Goal: Check status: Check status

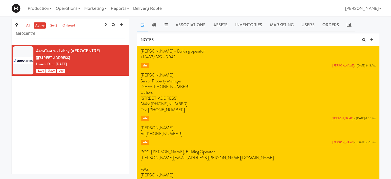
drag, startPoint x: 0, startPoint y: 0, endPoint x: 41, endPoint y: 33, distance: 52.8
click at [41, 33] on input "aerocentre" at bounding box center [70, 34] width 110 height 10
type input "a"
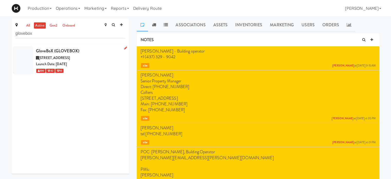
click at [92, 63] on div "Launch Date: [DATE]" at bounding box center [80, 64] width 89 height 6
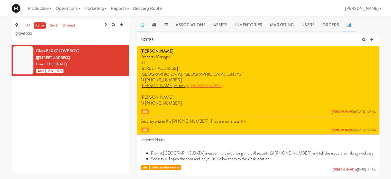
click at [347, 26] on icon at bounding box center [349, 25] width 5 height 4
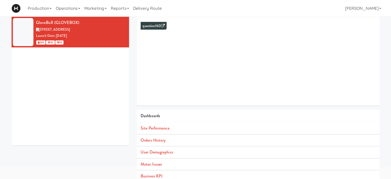
scroll to position [47, 0]
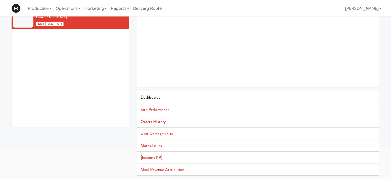
click at [158, 157] on link "Business KPI" at bounding box center [152, 157] width 22 height 6
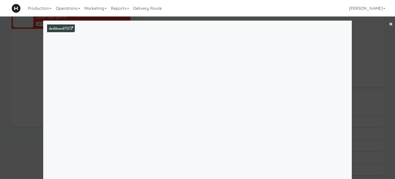
click at [388, 24] on link "×" at bounding box center [390, 24] width 4 height 16
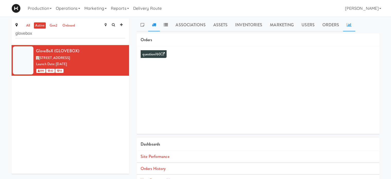
click at [152, 26] on icon at bounding box center [154, 25] width 4 height 4
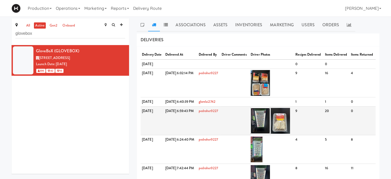
click at [268, 133] on img at bounding box center [259, 121] width 19 height 26
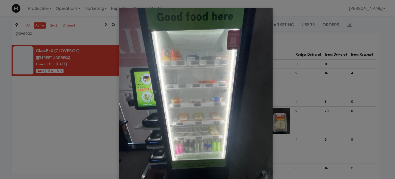
click at [305, 99] on div at bounding box center [197, 89] width 395 height 179
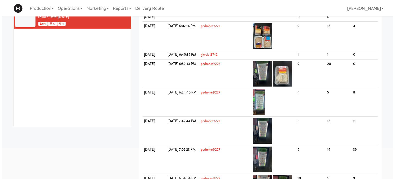
scroll to position [53, 0]
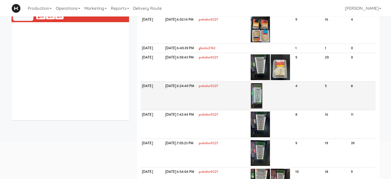
click at [263, 108] on img at bounding box center [256, 96] width 12 height 26
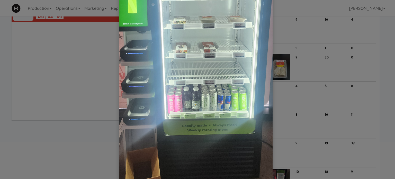
scroll to position [45, 0]
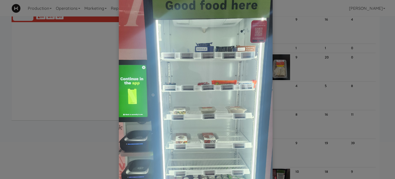
click at [376, 84] on div at bounding box center [197, 89] width 395 height 179
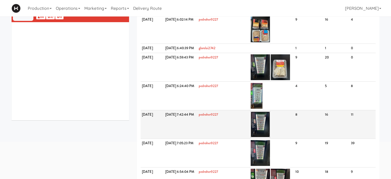
click at [269, 137] on img at bounding box center [259, 124] width 19 height 26
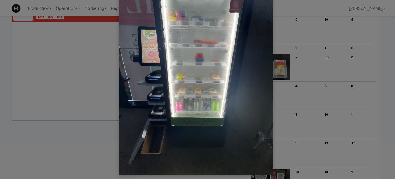
scroll to position [39, 0]
click at [378, 63] on div at bounding box center [197, 89] width 395 height 179
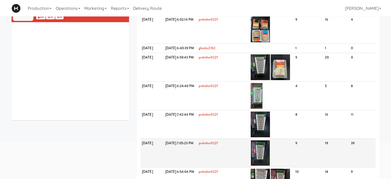
click at [269, 165] on img at bounding box center [259, 153] width 19 height 26
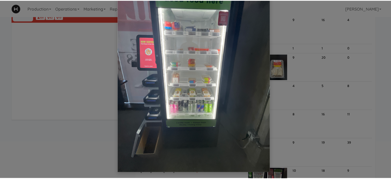
scroll to position [42, 0]
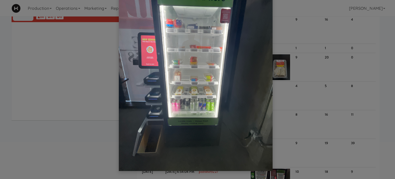
click at [375, 86] on div at bounding box center [197, 89] width 395 height 179
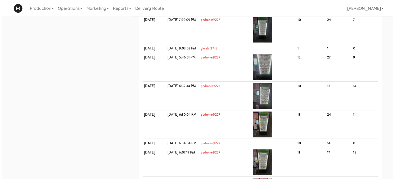
scroll to position [236, 0]
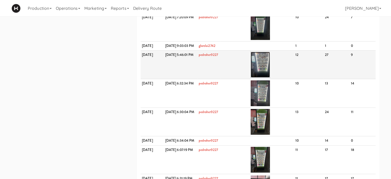
click at [270, 77] on img at bounding box center [259, 65] width 19 height 26
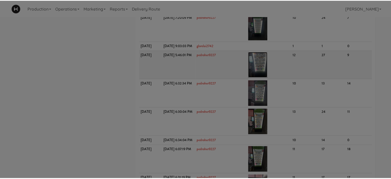
scroll to position [0, 0]
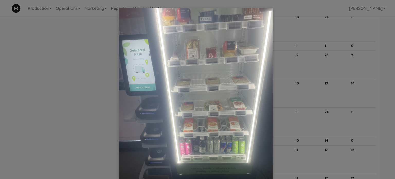
click at [385, 65] on div at bounding box center [197, 89] width 395 height 179
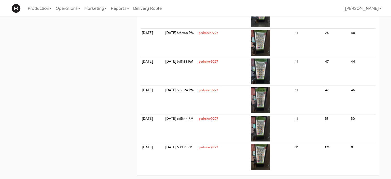
scroll to position [487, 0]
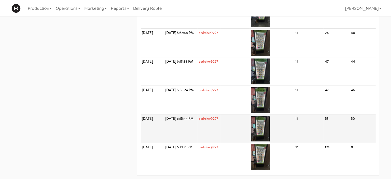
click at [270, 139] on img at bounding box center [259, 128] width 19 height 26
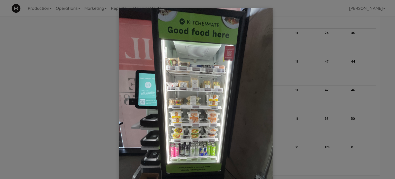
click at [337, 100] on div at bounding box center [197, 89] width 395 height 179
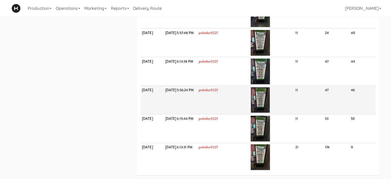
click at [268, 109] on img at bounding box center [259, 100] width 19 height 26
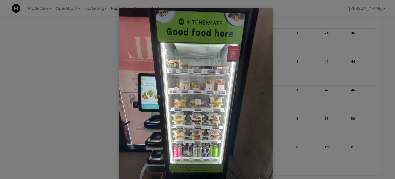
click at [323, 87] on div at bounding box center [197, 89] width 395 height 179
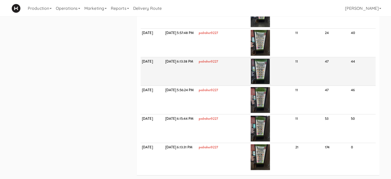
click at [270, 81] on img at bounding box center [259, 71] width 19 height 26
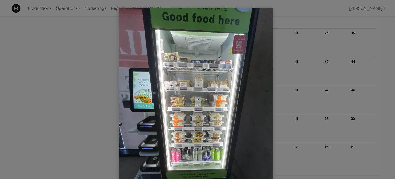
click at [312, 87] on div at bounding box center [197, 89] width 395 height 179
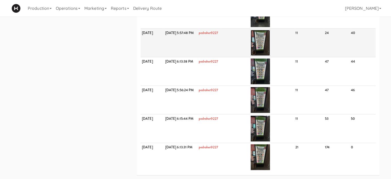
click at [270, 51] on img at bounding box center [259, 43] width 19 height 26
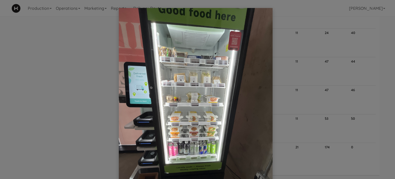
click at [300, 55] on div at bounding box center [197, 89] width 395 height 179
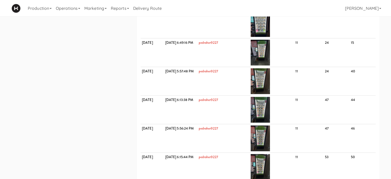
scroll to position [425, 0]
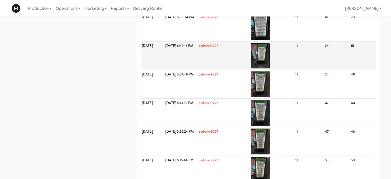
click at [263, 68] on img at bounding box center [259, 56] width 19 height 26
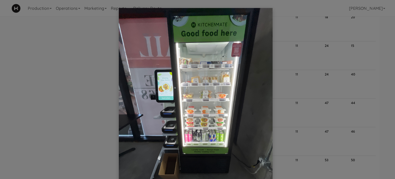
click at [313, 82] on div at bounding box center [197, 89] width 395 height 179
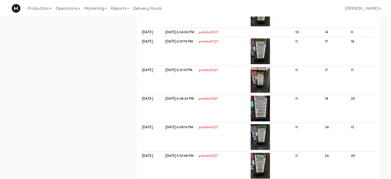
scroll to position [340, 0]
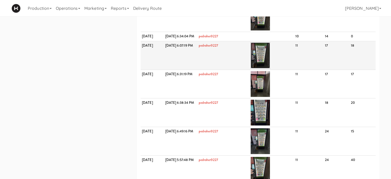
click at [269, 68] on img at bounding box center [259, 55] width 19 height 26
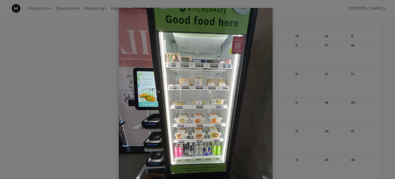
click at [352, 73] on div at bounding box center [197, 89] width 395 height 179
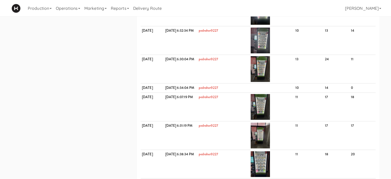
scroll to position [281, 0]
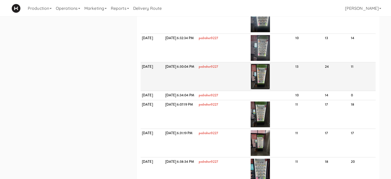
click at [270, 89] on img at bounding box center [259, 76] width 19 height 26
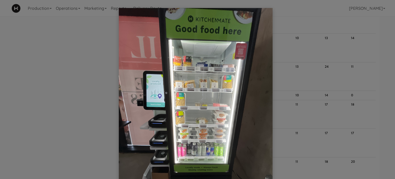
click at [325, 78] on div at bounding box center [197, 89] width 395 height 179
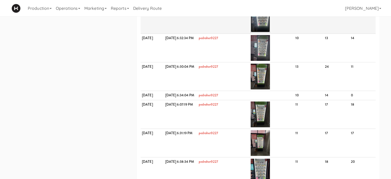
click at [270, 32] on img at bounding box center [259, 19] width 19 height 26
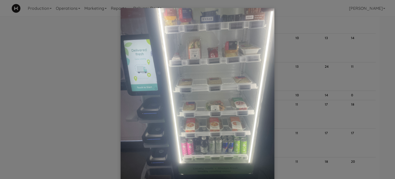
click at [369, 53] on div at bounding box center [197, 89] width 395 height 179
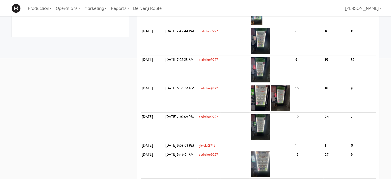
scroll to position [0, 0]
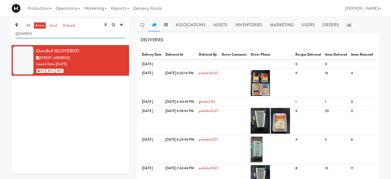
click at [51, 33] on input "glovebox" at bounding box center [70, 34] width 110 height 10
type input "g"
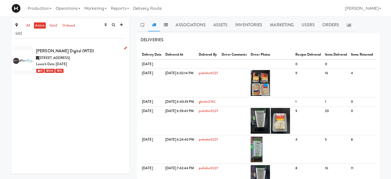
click at [70, 55] on span "[STREET_ADDRESS]" at bounding box center [54, 57] width 31 height 5
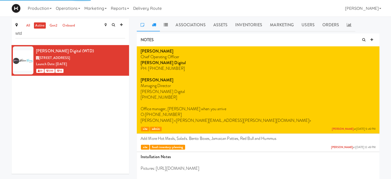
click at [152, 25] on icon at bounding box center [154, 25] width 4 height 4
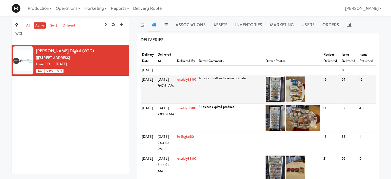
click at [276, 102] on img at bounding box center [274, 89] width 19 height 26
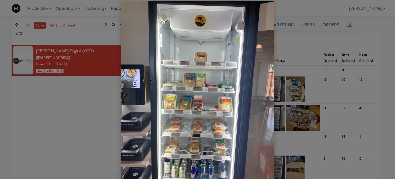
scroll to position [42, 0]
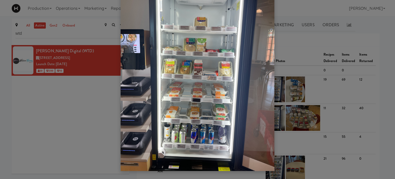
click at [374, 34] on div at bounding box center [197, 89] width 395 height 179
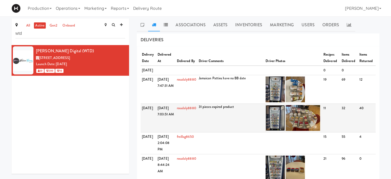
click at [275, 128] on img at bounding box center [274, 118] width 19 height 26
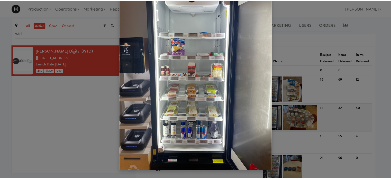
scroll to position [0, 0]
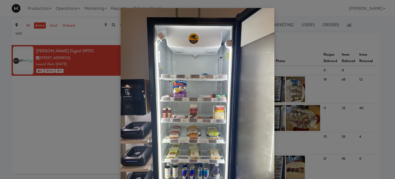
click at [385, 101] on div at bounding box center [197, 89] width 395 height 179
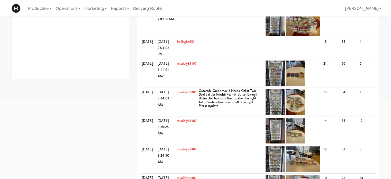
scroll to position [98, 0]
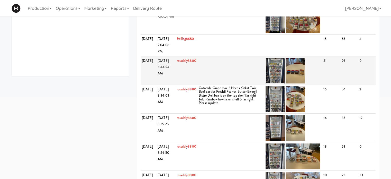
click at [277, 83] on img at bounding box center [274, 71] width 19 height 26
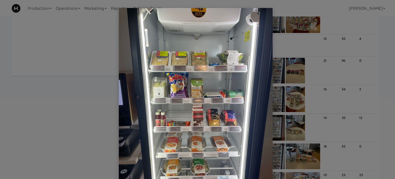
click at [377, 61] on div at bounding box center [197, 89] width 395 height 179
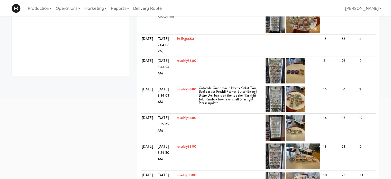
scroll to position [0, 0]
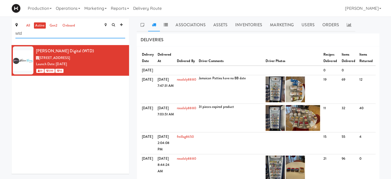
click at [44, 35] on input "wtd" at bounding box center [70, 34] width 110 height 10
type input "w"
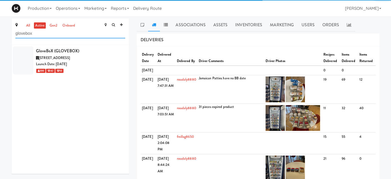
type input "glovebox"
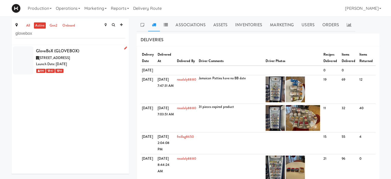
click at [99, 63] on div "Launch Date: [DATE]" at bounding box center [80, 64] width 89 height 6
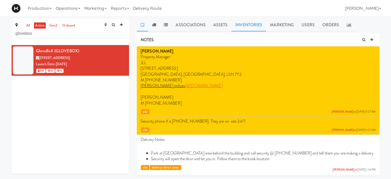
click at [243, 29] on link "Inventories" at bounding box center [248, 24] width 35 height 13
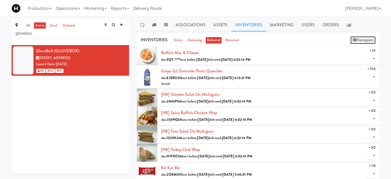
click at [369, 40] on button "Planogram" at bounding box center [362, 40] width 25 height 8
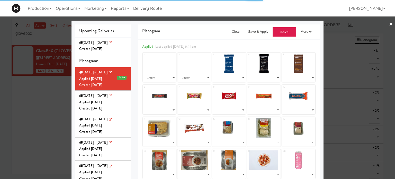
select select "number:209270"
select select "number:209287"
select select "number:209283"
select select "number:247931"
select select "number:268121"
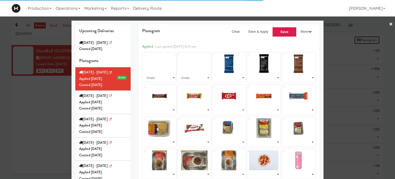
select select "number:244833"
select select "number:247913"
select select "number:247745"
select select "number:268330"
select select "number:264021"
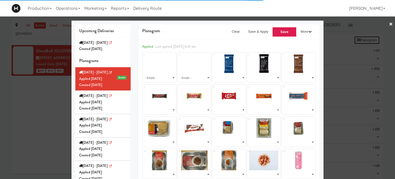
select select "number:268460"
select select "number:268397"
select select "number:268520"
select select "number:266178"
select select "number:269130"
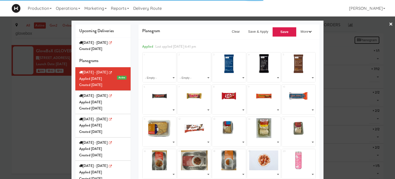
select select "number:266300"
select select "number:266239"
select select "number:209315"
select select "number:209309"
select select "number:253542"
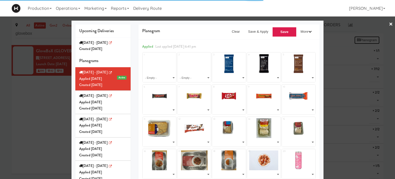
select select "number:209316"
select select "number:209297"
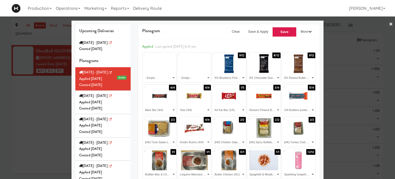
click at [388, 24] on link "×" at bounding box center [390, 24] width 4 height 16
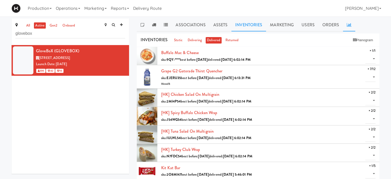
click at [347, 26] on icon at bounding box center [349, 25] width 5 height 4
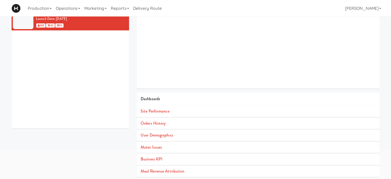
scroll to position [47, 0]
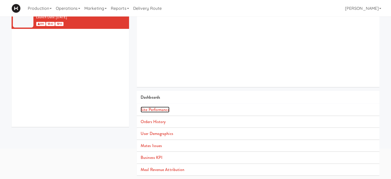
click at [150, 108] on link "Site Performance" at bounding box center [155, 109] width 29 height 6
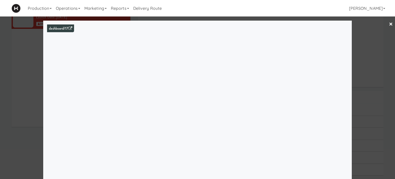
click at [388, 26] on link "×" at bounding box center [390, 24] width 4 height 16
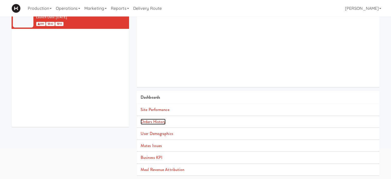
click at [161, 120] on link "Orders History" at bounding box center [153, 121] width 25 height 6
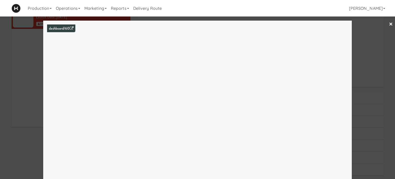
drag, startPoint x: 317, startPoint y: 23, endPoint x: 341, endPoint y: 24, distance: 24.9
click at [341, 24] on div "dashboard/60" at bounding box center [197, 103] width 308 height 164
click at [388, 23] on link "×" at bounding box center [390, 24] width 4 height 16
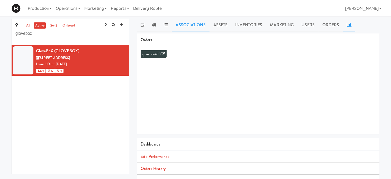
click at [194, 23] on link "Associations" at bounding box center [191, 24] width 38 height 13
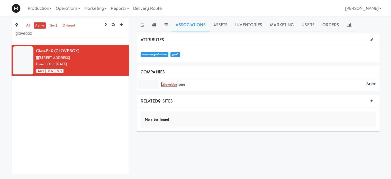
click at [166, 84] on link "GloveBox" at bounding box center [169, 84] width 16 height 6
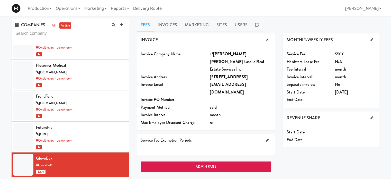
scroll to position [1584, 0]
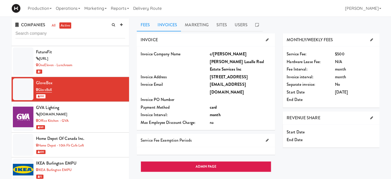
click at [167, 26] on link "Invoices" at bounding box center [167, 24] width 27 height 13
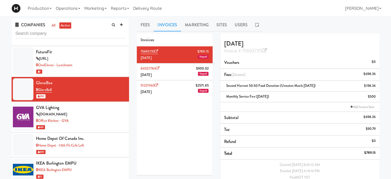
click at [176, 84] on li "51227660 $2571.85 [DATE] Unpaid" at bounding box center [175, 88] width 76 height 17
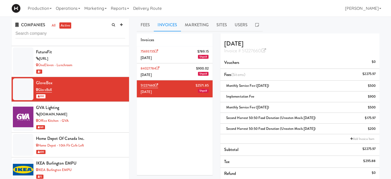
click at [172, 75] on li "84027784 $900.[DATE] Unpaid" at bounding box center [175, 71] width 76 height 17
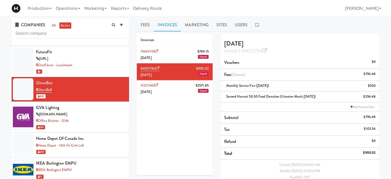
click at [177, 59] on li "75693735 $789.[DATE] Unpaid" at bounding box center [175, 54] width 76 height 17
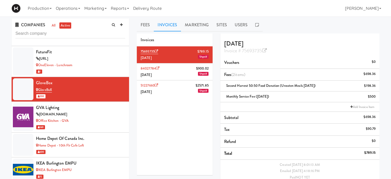
click at [131, 21] on div "COMPANIES all active [STREET_ADDRESS][PERSON_NAME] [DOMAIN_NAME] [STREET_ADDRES…" at bounding box center [70, 110] width 125 height 184
click at [177, 86] on li "51227660 $2571.85 [DATE] Unpaid" at bounding box center [175, 88] width 76 height 17
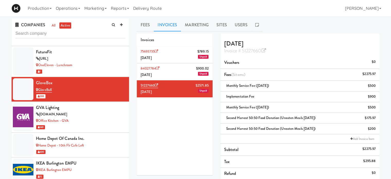
click at [166, 75] on li "84027784 $900.[DATE] Unpaid" at bounding box center [175, 71] width 76 height 17
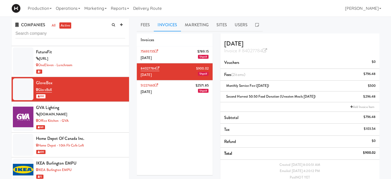
click at [165, 49] on li "75693735 $789.[DATE] Unpaid" at bounding box center [175, 54] width 76 height 17
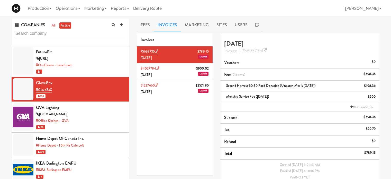
click at [174, 91] on li "51227660 $2571.85 [DATE] Unpaid" at bounding box center [175, 88] width 76 height 17
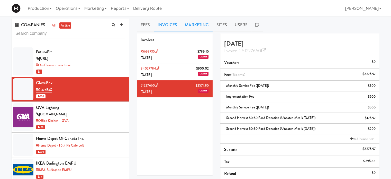
click at [202, 24] on link "Marketing" at bounding box center [197, 24] width 32 height 13
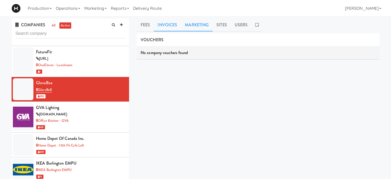
click at [167, 26] on link "Invoices" at bounding box center [167, 24] width 27 height 13
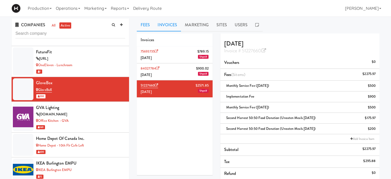
click at [147, 26] on link "Fees" at bounding box center [145, 24] width 17 height 13
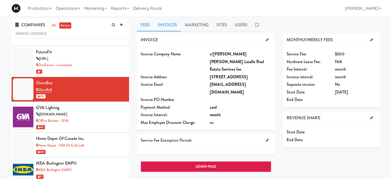
click at [169, 27] on link "Invoices" at bounding box center [167, 24] width 27 height 13
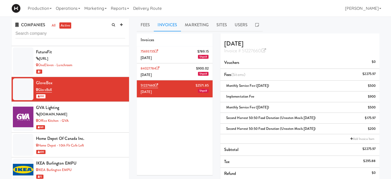
click at [245, 8] on div "Production Menus Manufacturers Inventory Plans Routing Deliveries Delivery Plan…" at bounding box center [196, 8] width 368 height 16
